Goal: Navigation & Orientation: Find specific page/section

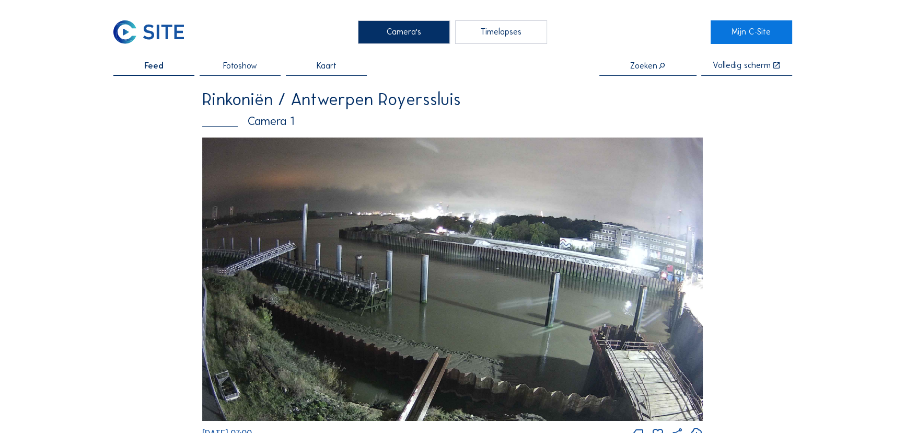
click at [138, 29] on img at bounding box center [148, 32] width 71 height 24
click at [136, 32] on img at bounding box center [148, 32] width 71 height 24
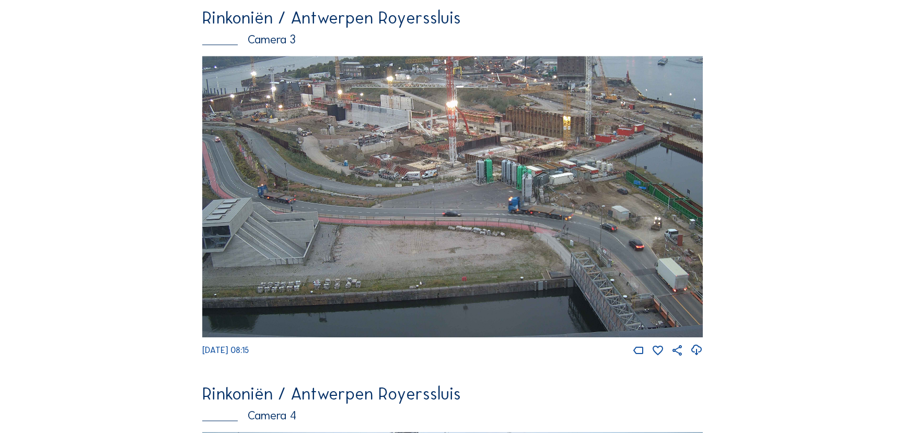
scroll to position [1235, 0]
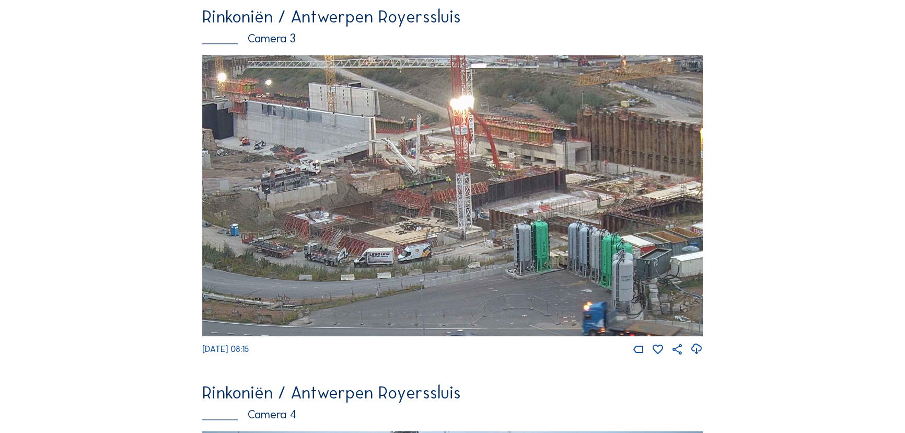
drag, startPoint x: 446, startPoint y: 167, endPoint x: 459, endPoint y: 184, distance: 21.6
click at [459, 184] on img at bounding box center [452, 196] width 501 height 282
